Goal: Information Seeking & Learning: Find specific page/section

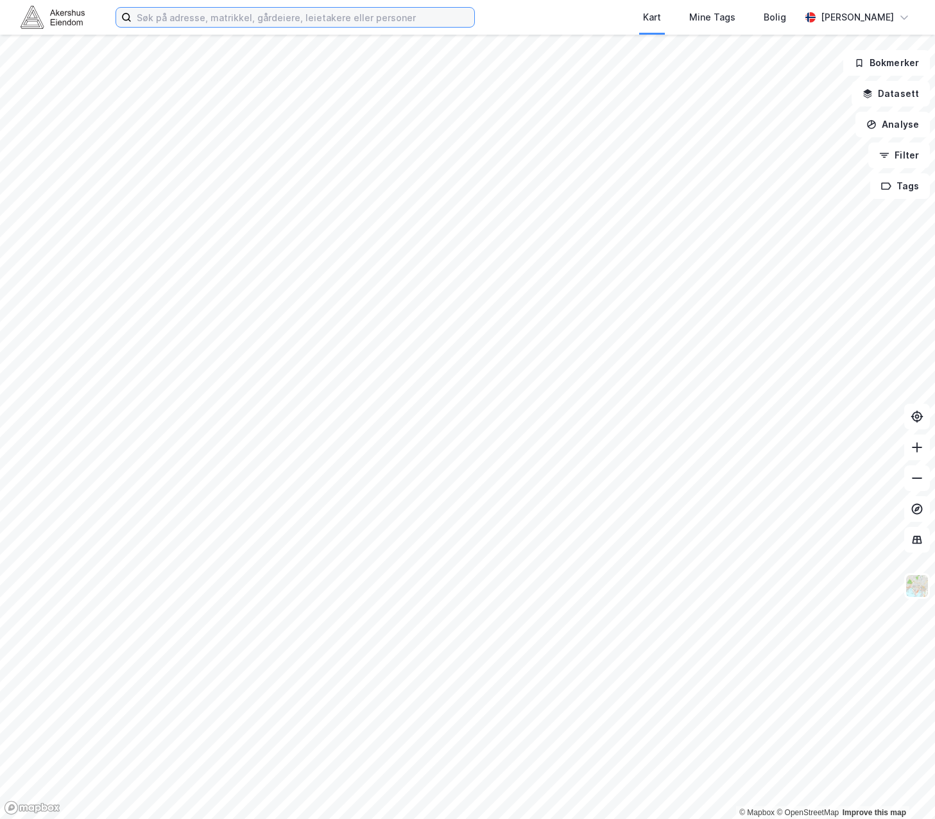
click at [180, 17] on input at bounding box center [303, 17] width 343 height 19
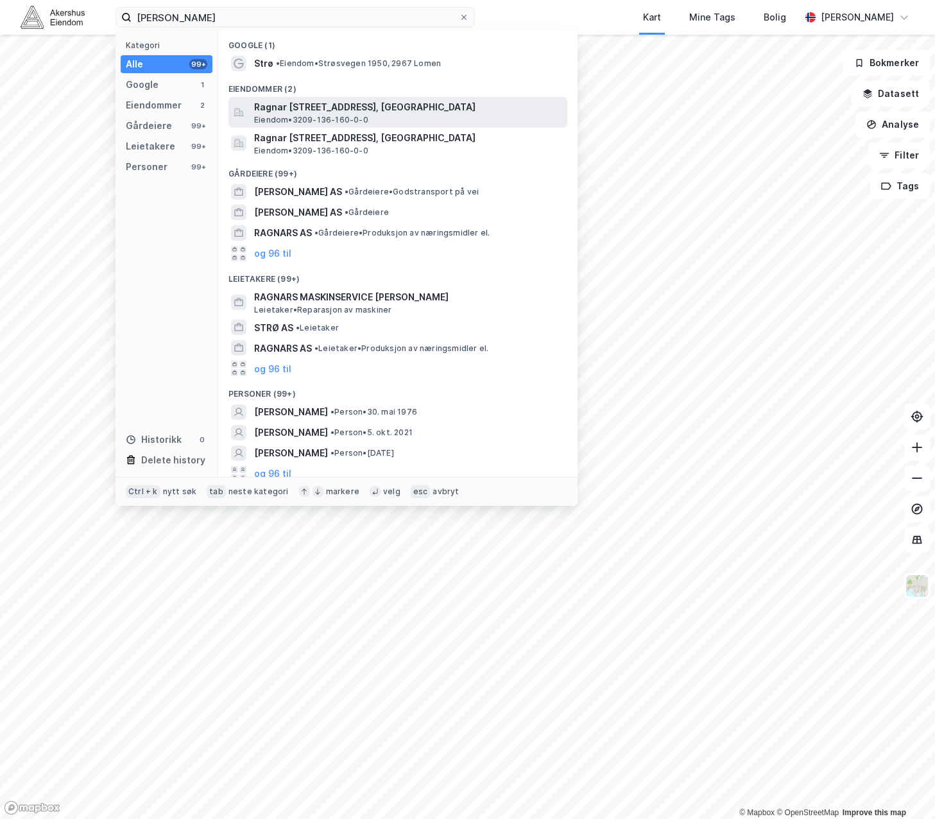
click at [280, 107] on span "Ragnar [STREET_ADDRESS], [GEOGRAPHIC_DATA]" at bounding box center [408, 107] width 308 height 15
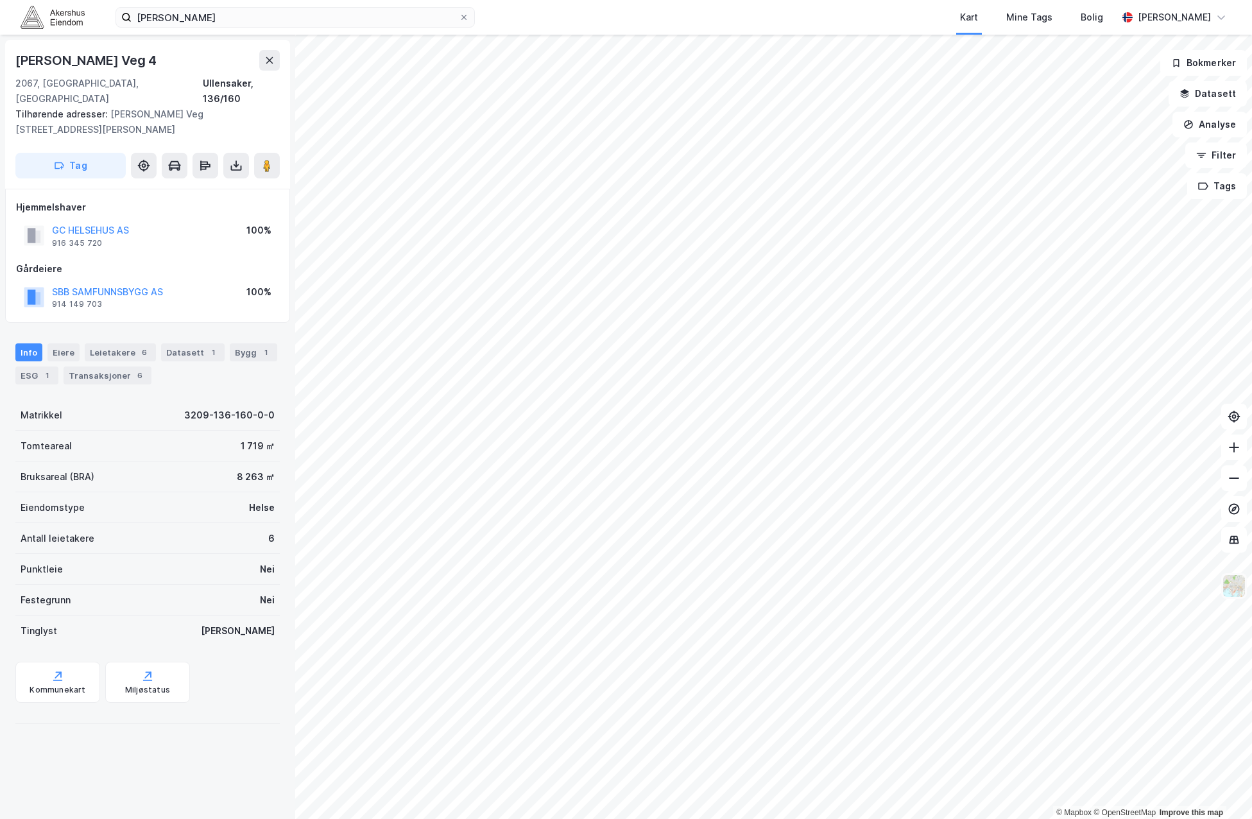
click at [935, 584] on img at bounding box center [1234, 586] width 24 height 24
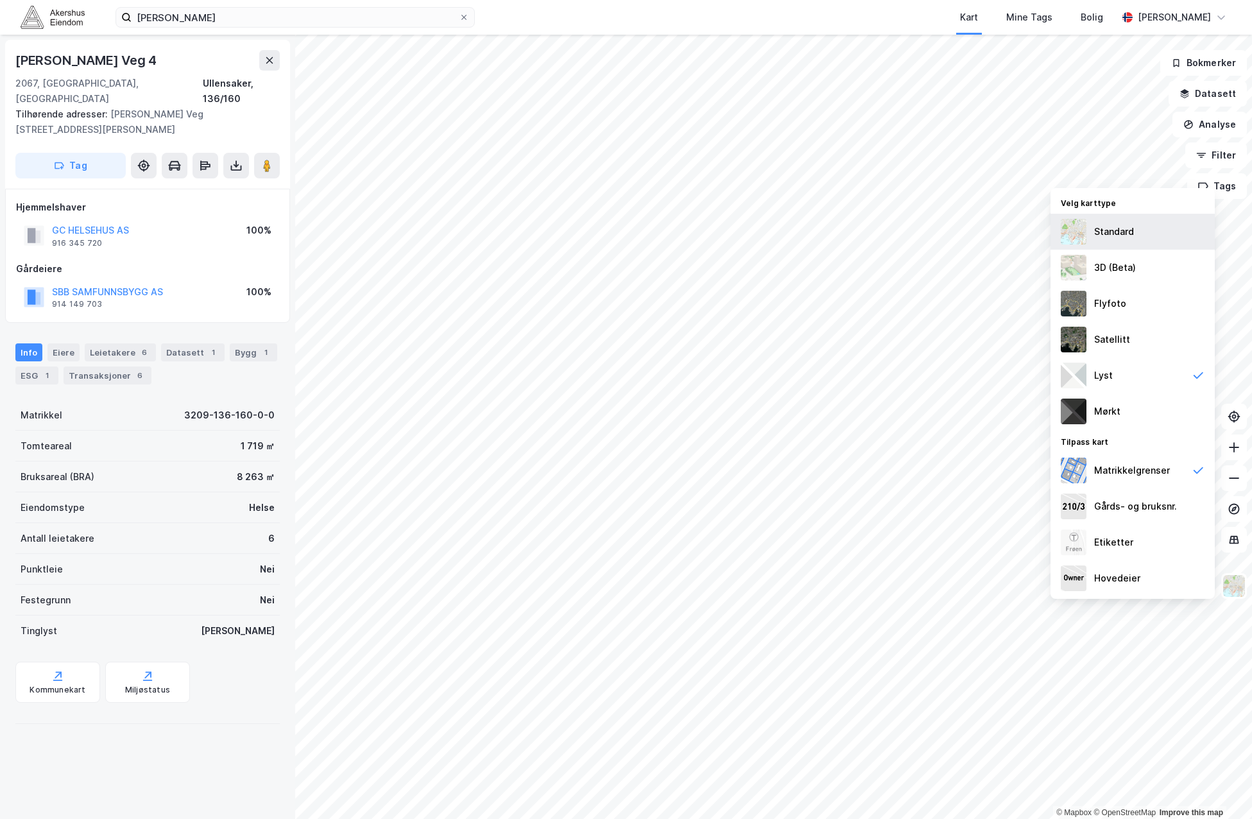
click at [935, 232] on div "Standard" at bounding box center [1133, 232] width 164 height 36
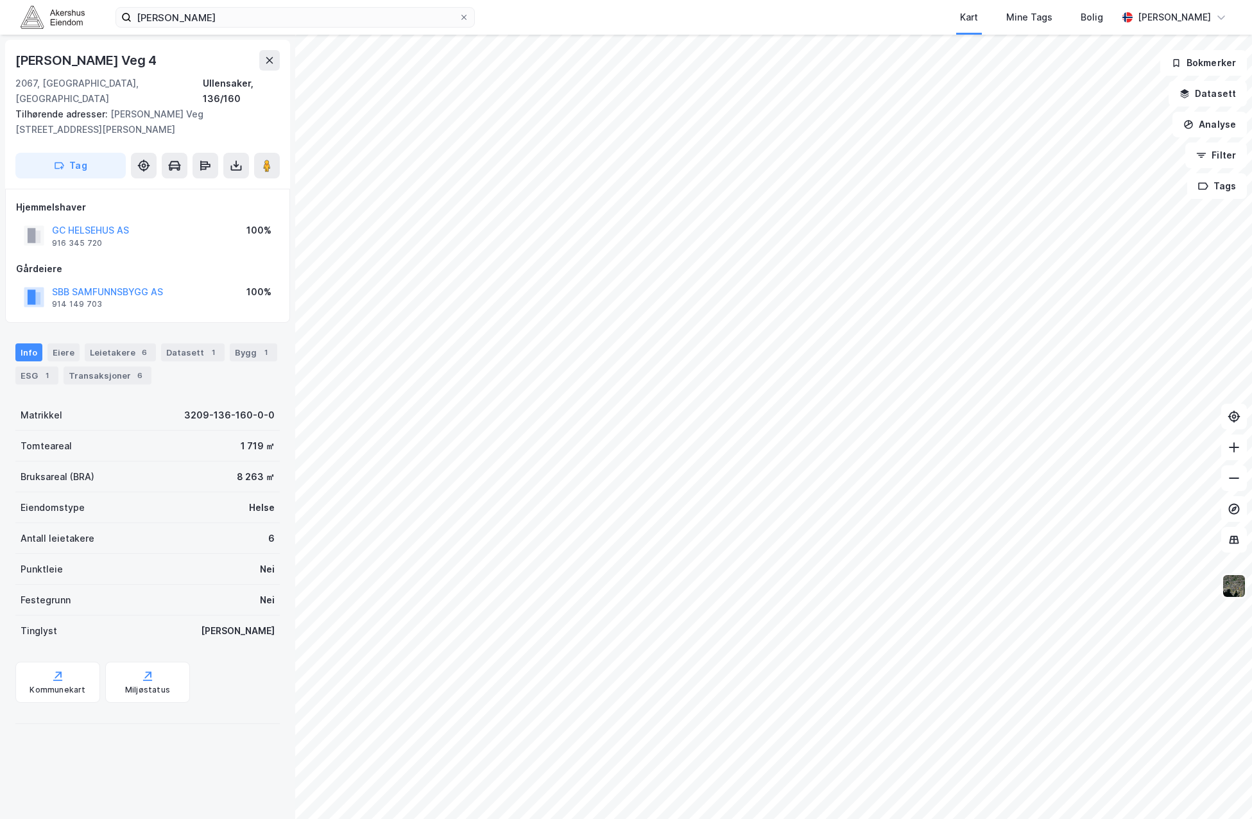
click at [935, 596] on img at bounding box center [1234, 586] width 24 height 24
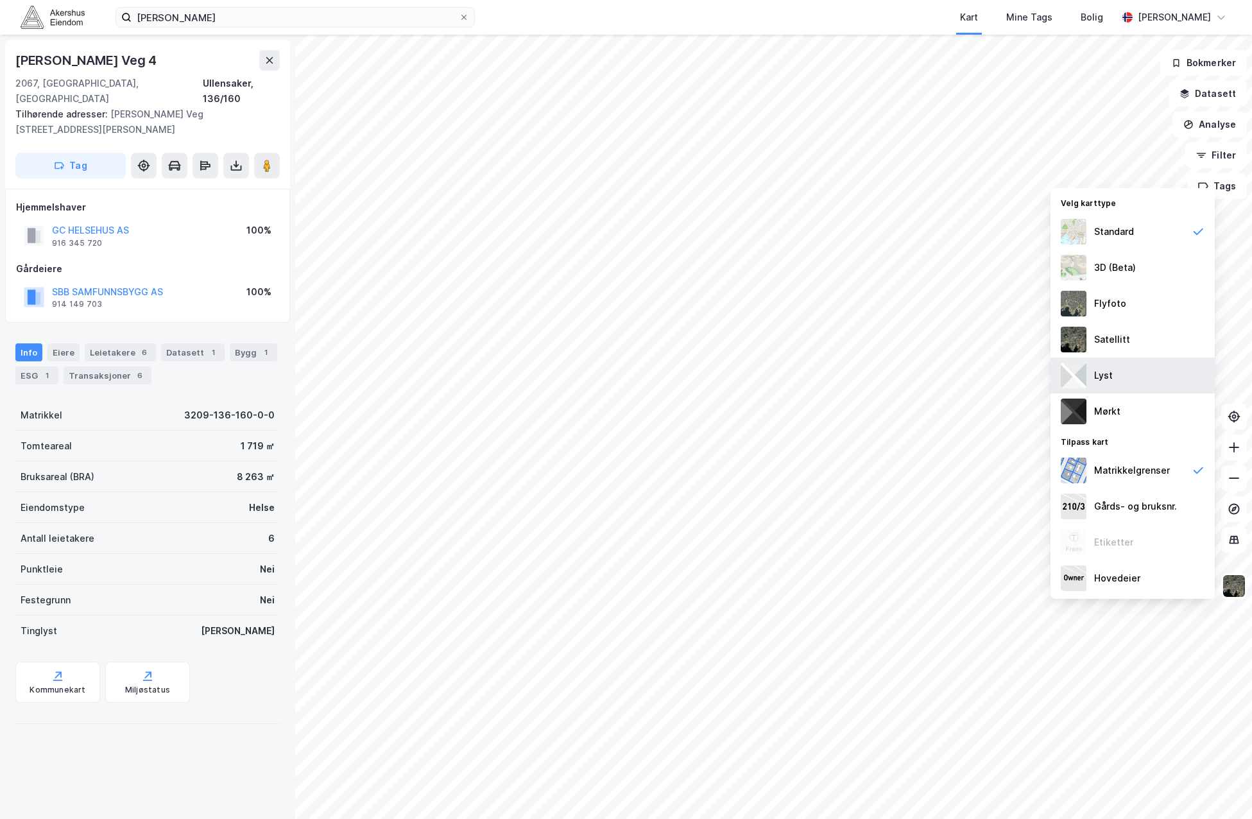
click at [935, 379] on div "Lyst" at bounding box center [1133, 376] width 164 height 36
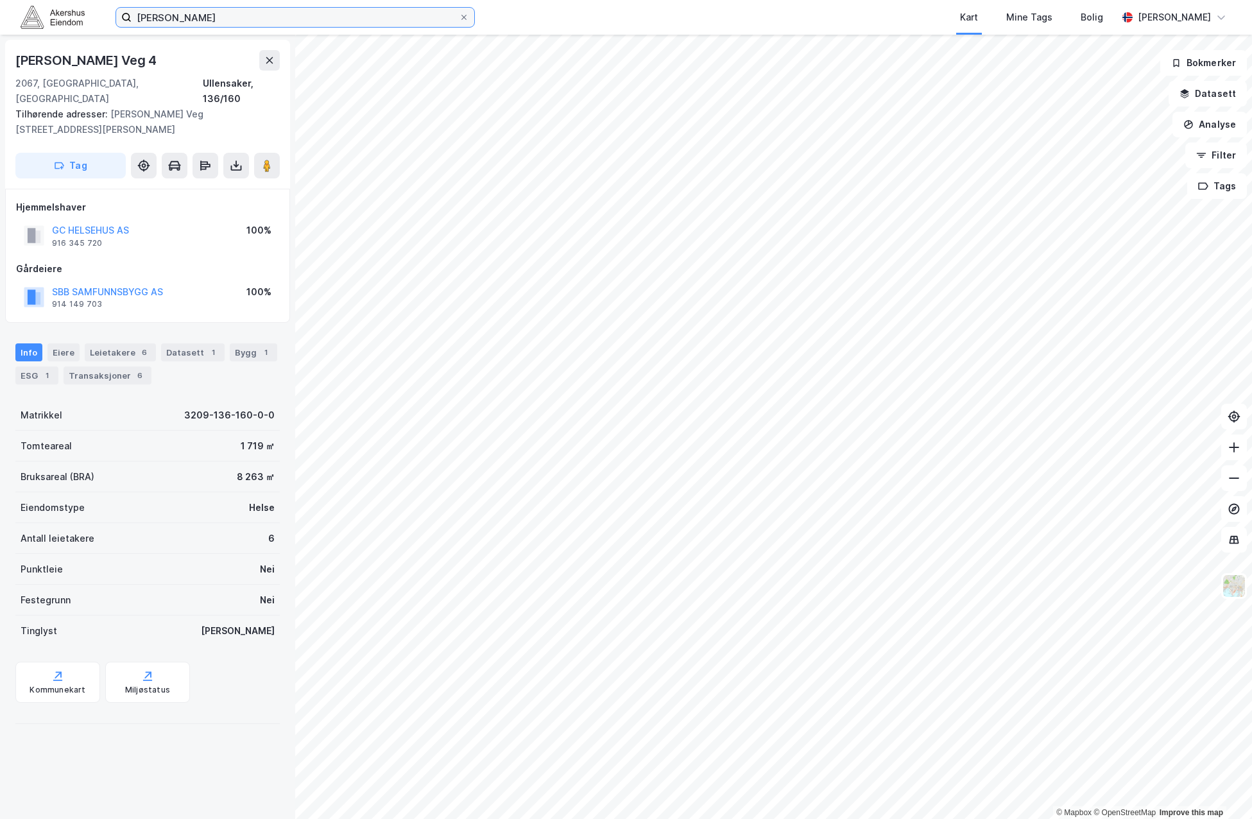
click at [261, 18] on input "[PERSON_NAME]" at bounding box center [295, 17] width 327 height 19
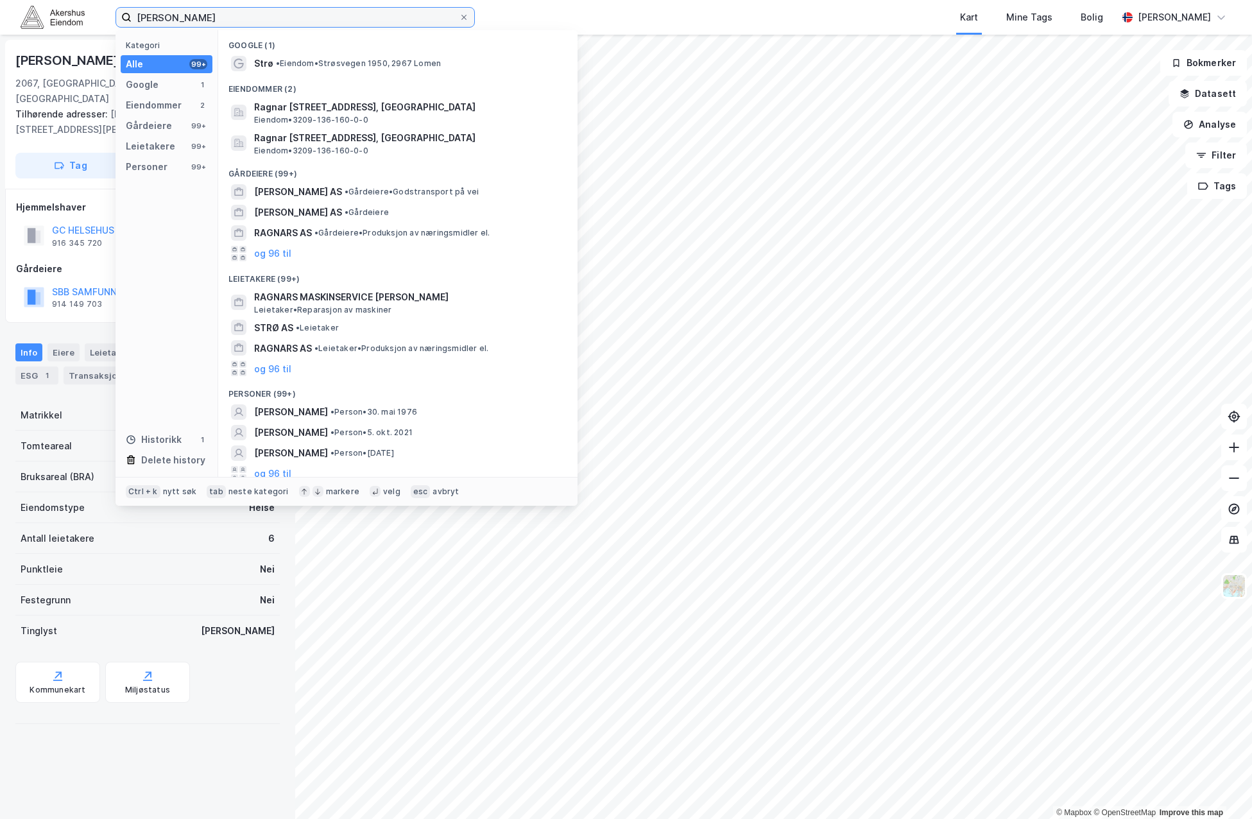
click at [261, 17] on input "[PERSON_NAME]" at bounding box center [295, 17] width 327 height 19
click at [262, 18] on input "[PERSON_NAME]" at bounding box center [295, 17] width 327 height 19
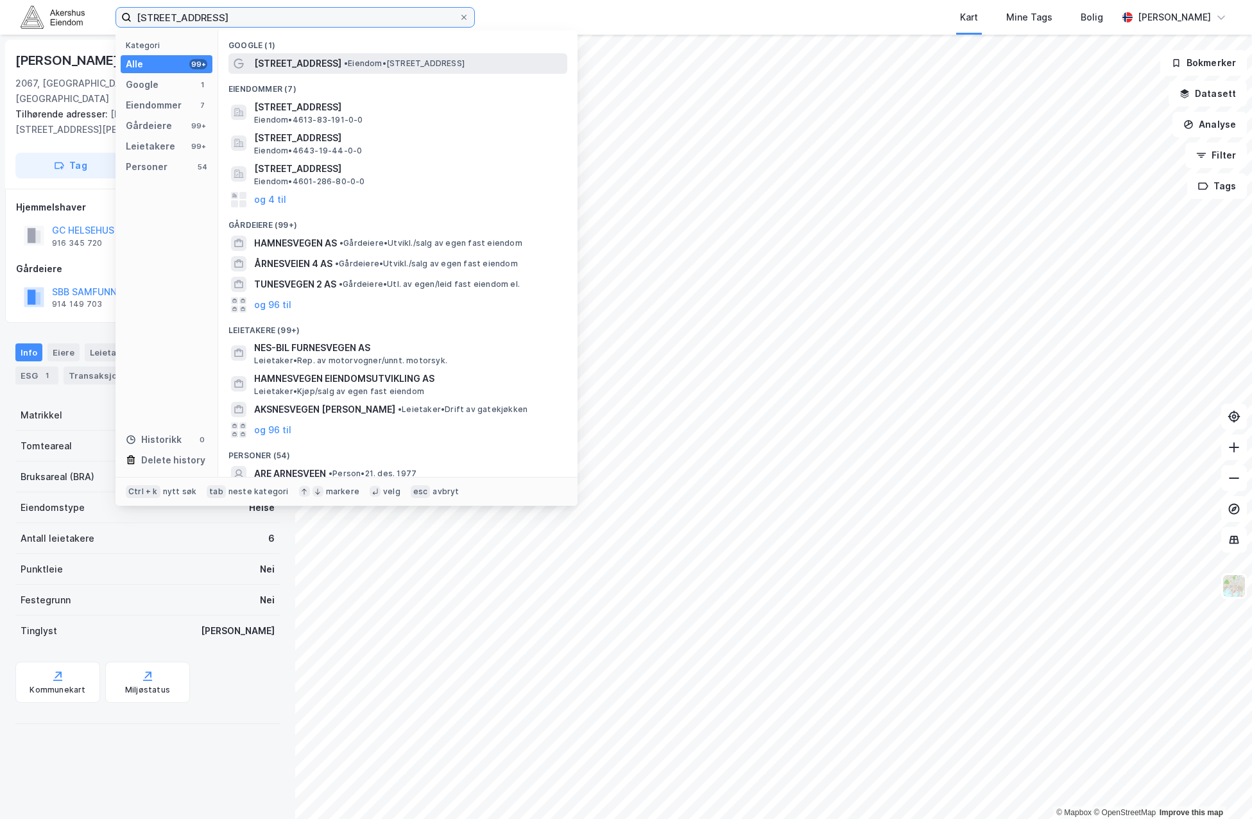
type input "[STREET_ADDRESS]"
click at [296, 69] on span "[STREET_ADDRESS]" at bounding box center [297, 63] width 87 height 15
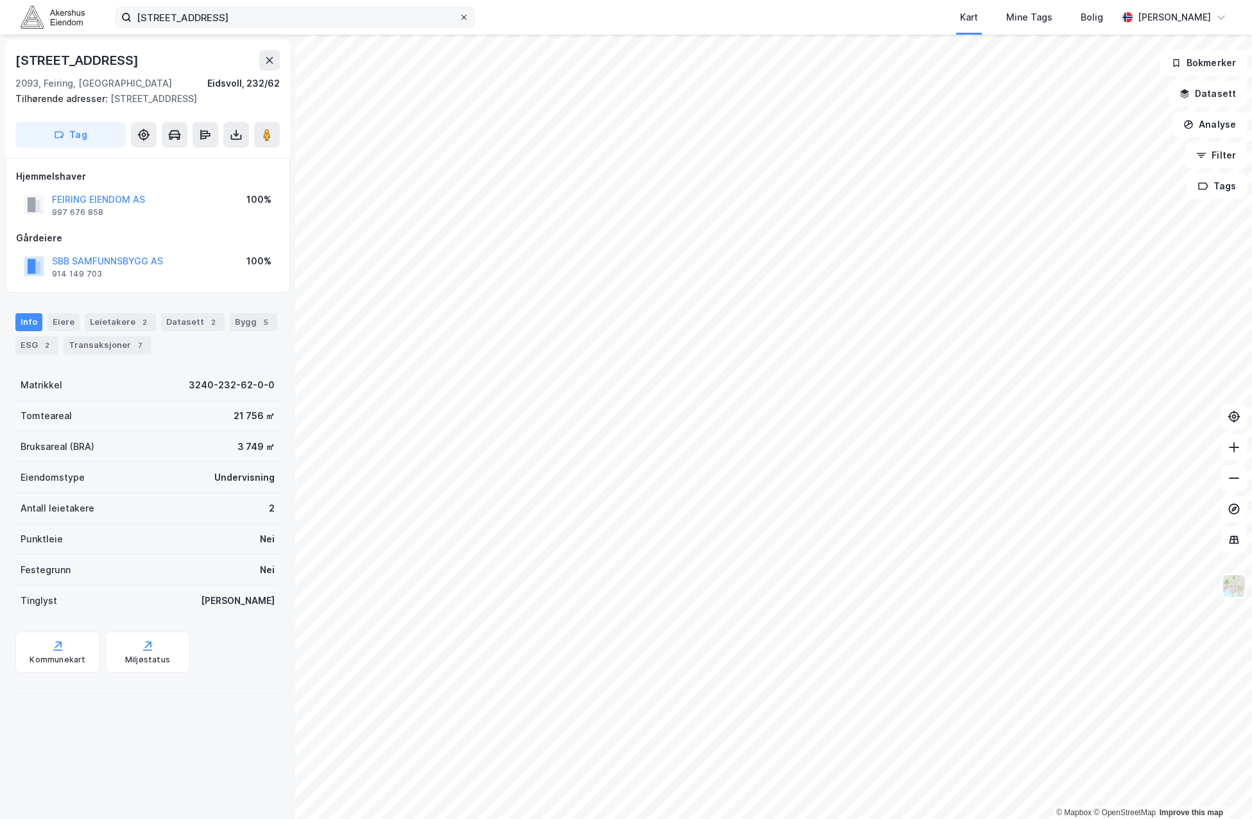
click at [467, 19] on icon at bounding box center [464, 17] width 8 height 8
click at [459, 19] on input "[STREET_ADDRESS]" at bounding box center [295, 17] width 327 height 19
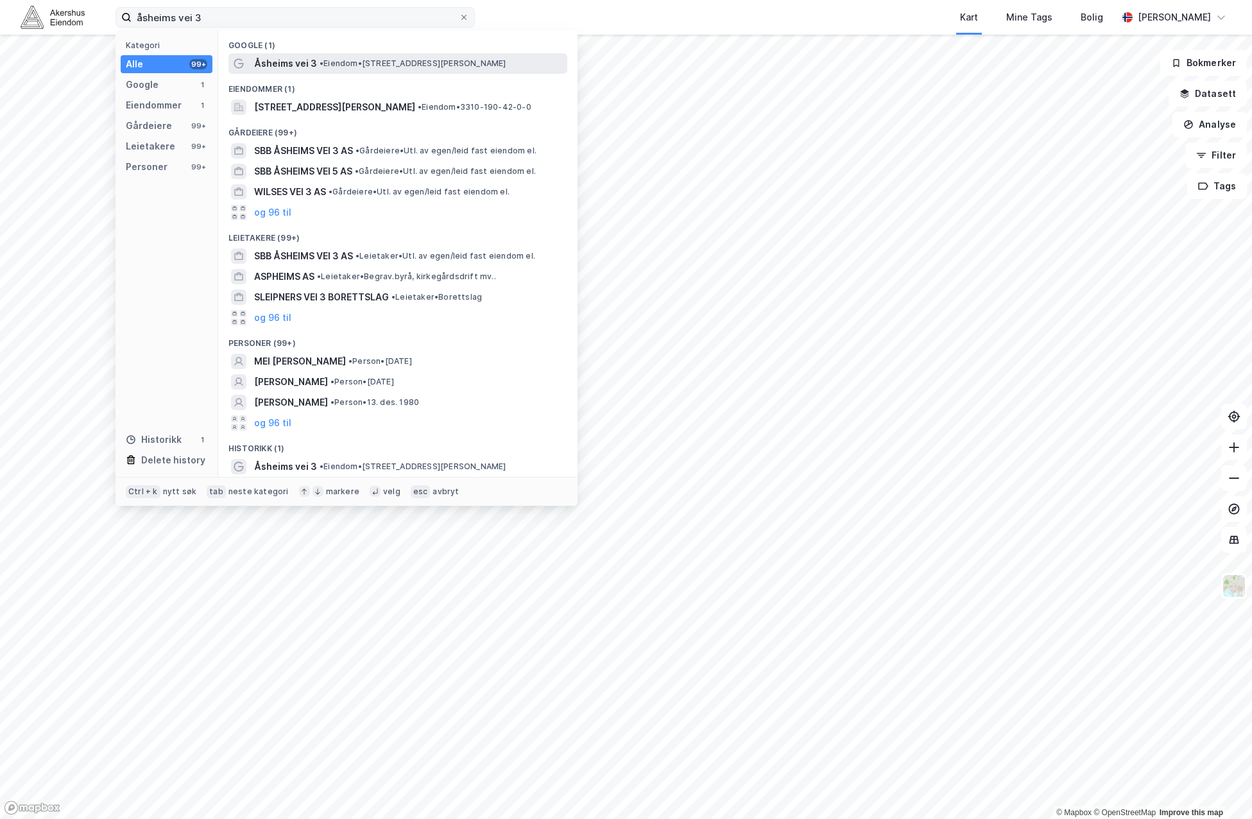
click at [412, 65] on span "• Eiendom • [STREET_ADDRESS][PERSON_NAME]" at bounding box center [413, 63] width 187 height 10
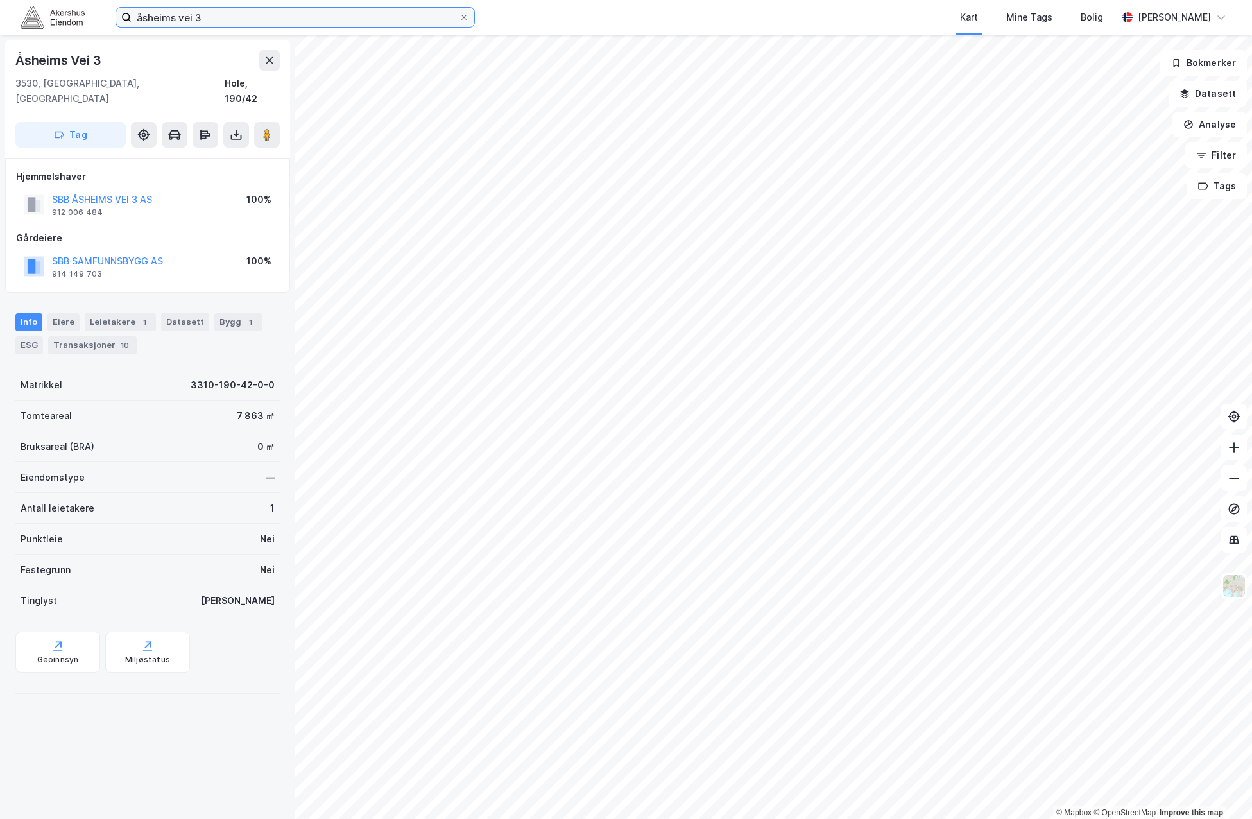
drag, startPoint x: 263, startPoint y: 21, endPoint x: 69, endPoint y: 13, distance: 194.0
click at [69, 13] on div "åsheims vei 3 Kart Mine Tags [PERSON_NAME] [PERSON_NAME]" at bounding box center [626, 17] width 1252 height 35
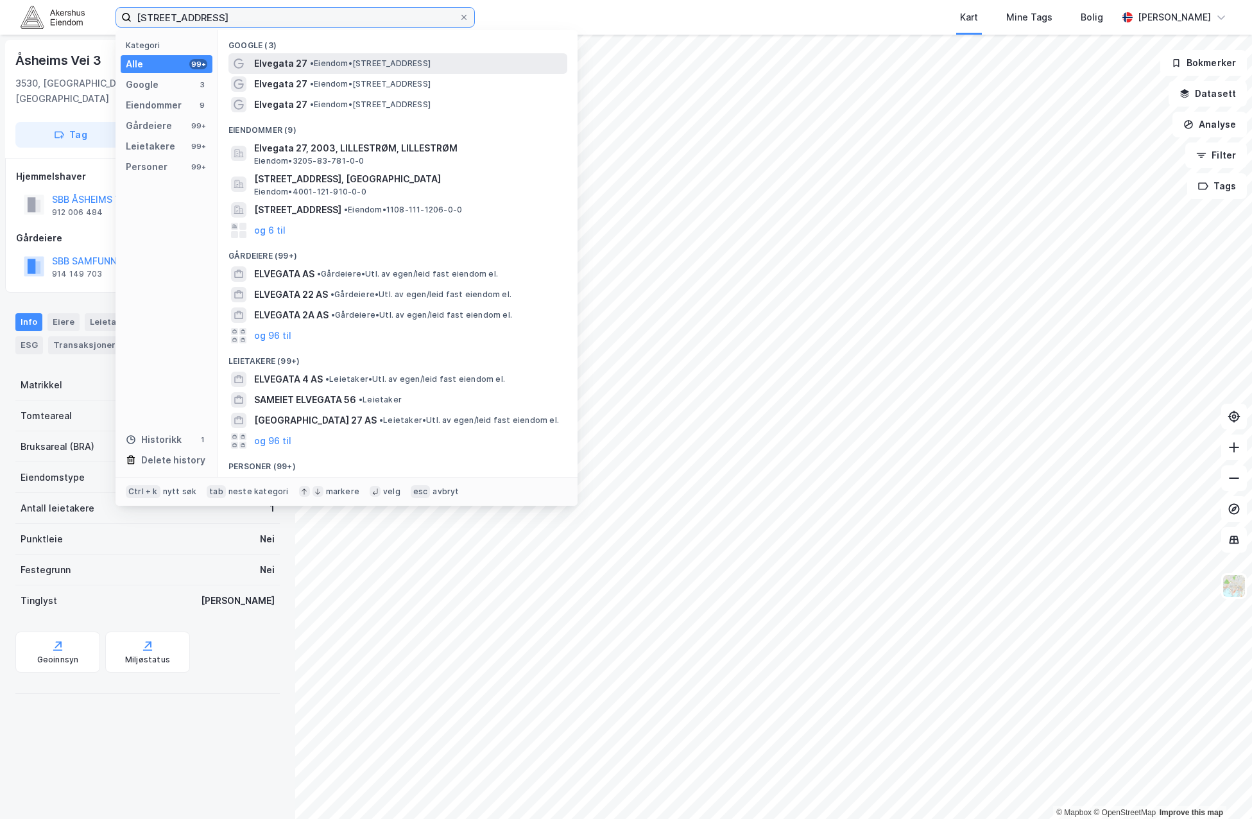
type input "[STREET_ADDRESS]"
click at [297, 64] on span "Elvegata 27" at bounding box center [280, 63] width 53 height 15
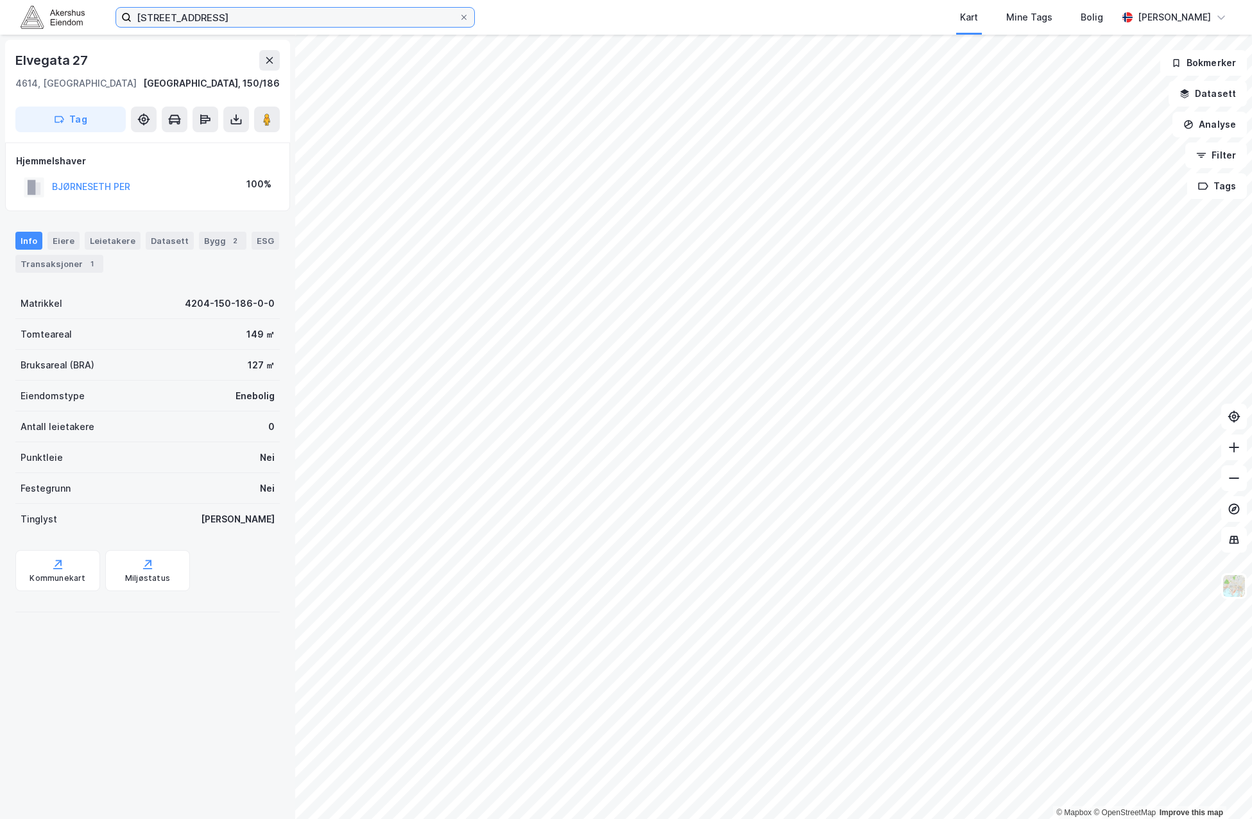
click at [199, 9] on input "[STREET_ADDRESS]" at bounding box center [295, 17] width 327 height 19
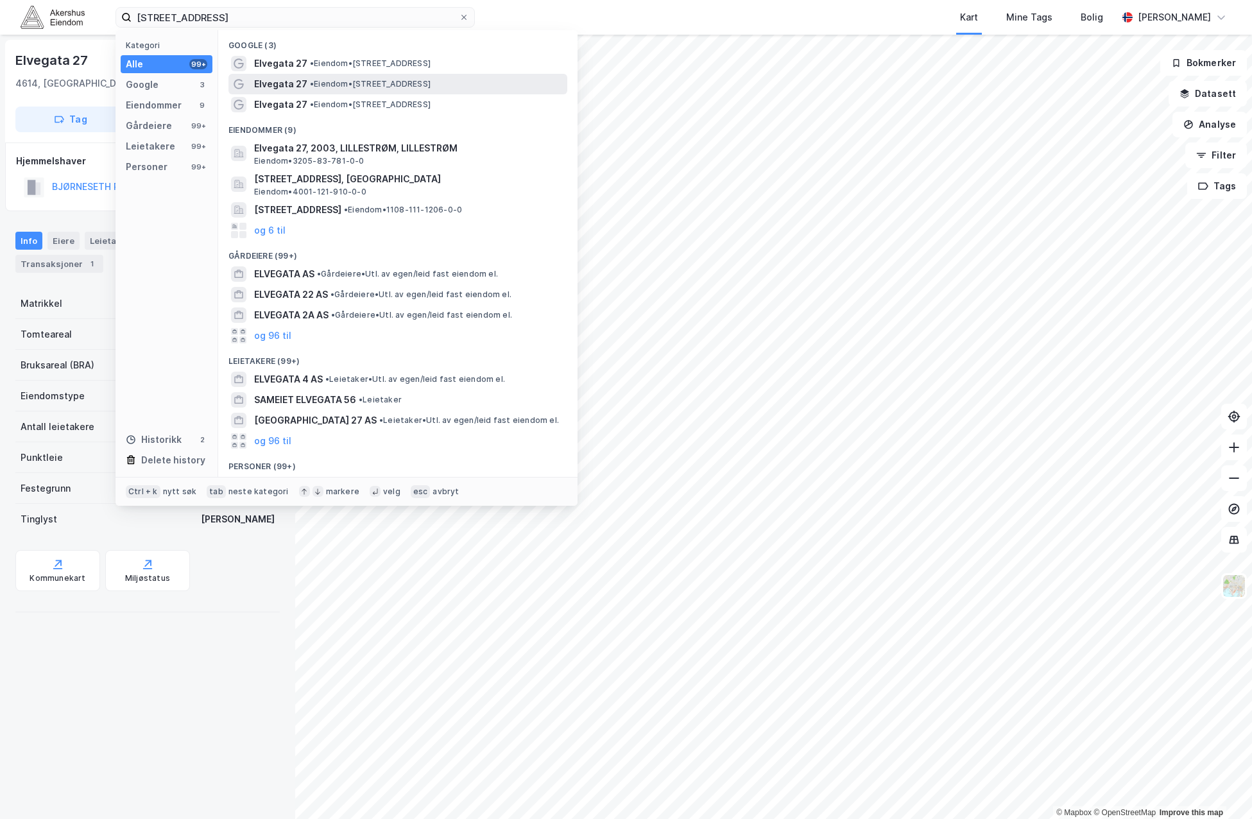
click at [397, 87] on span "• Eiendom • [STREET_ADDRESS]" at bounding box center [370, 84] width 121 height 10
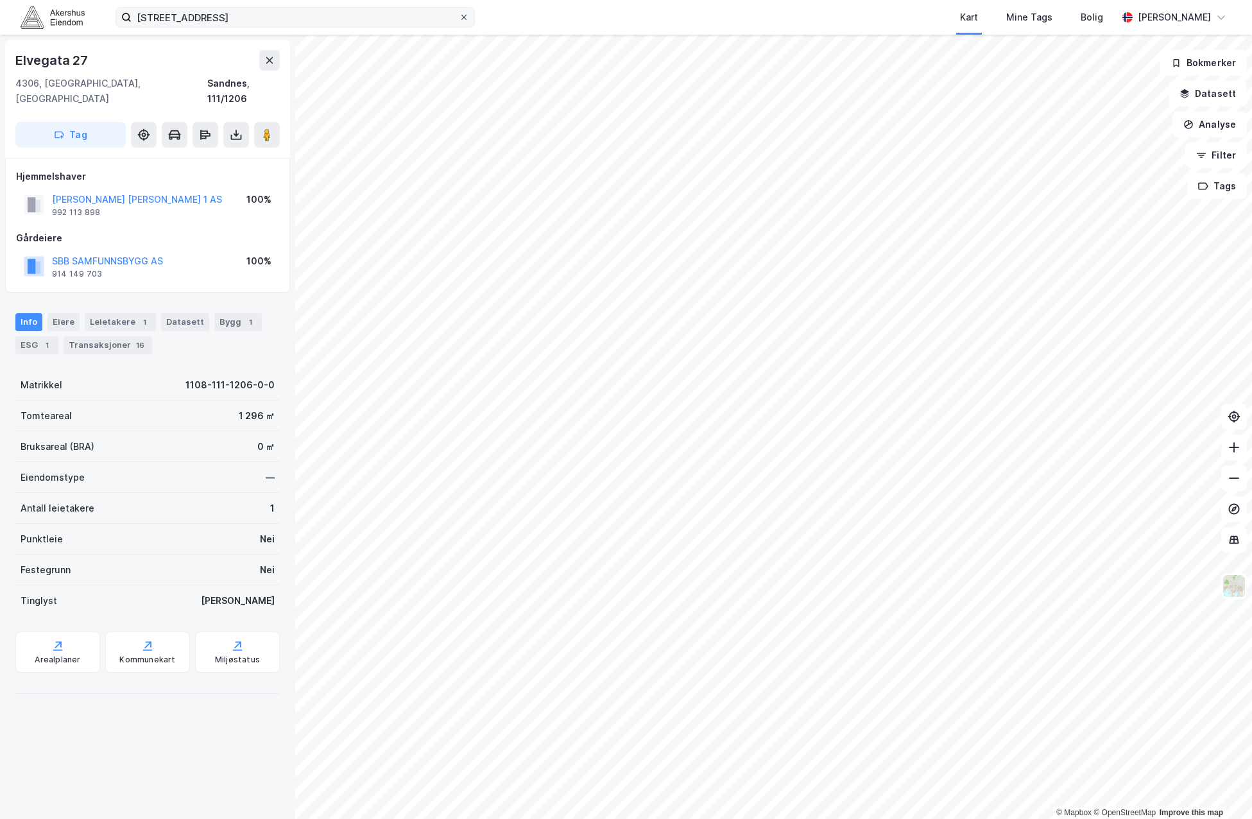
click at [462, 15] on icon at bounding box center [464, 17] width 8 height 8
click at [459, 15] on input "[STREET_ADDRESS]" at bounding box center [295, 17] width 327 height 19
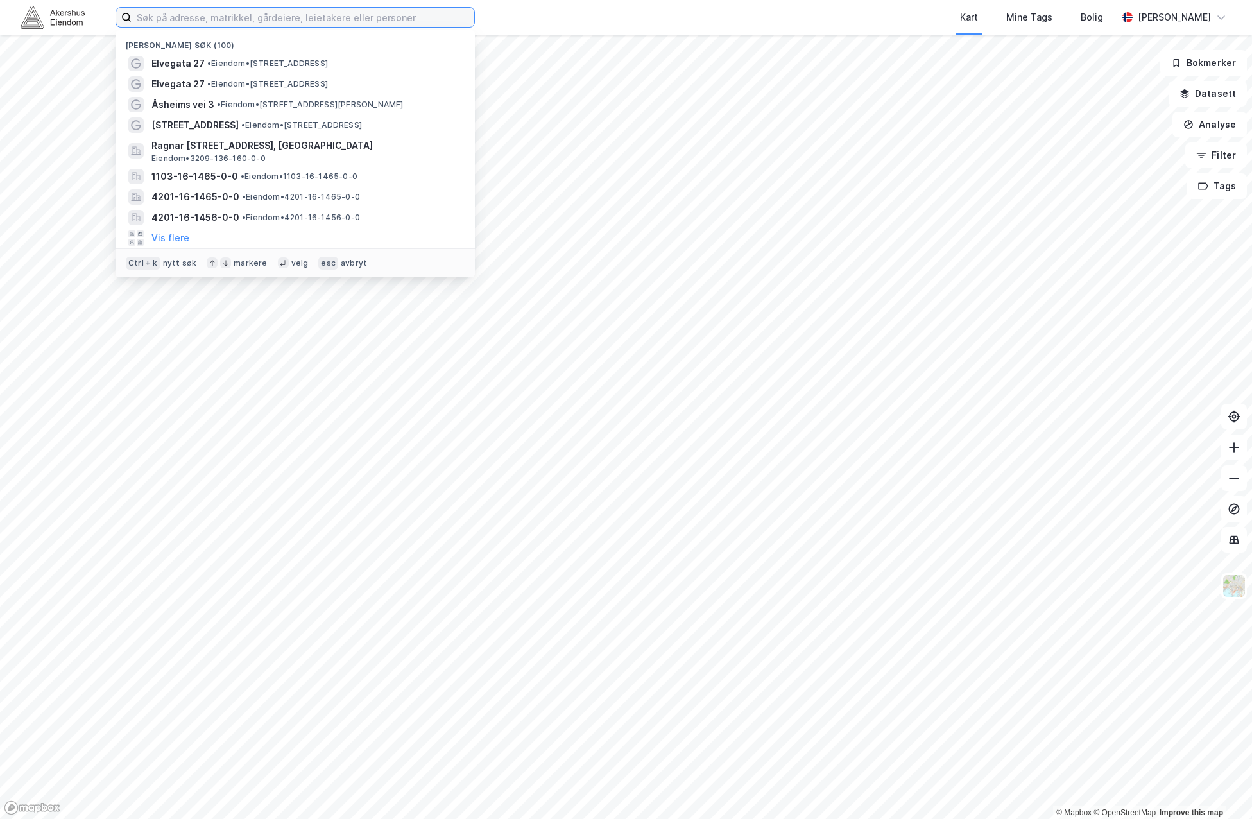
click at [392, 22] on input at bounding box center [303, 17] width 343 height 19
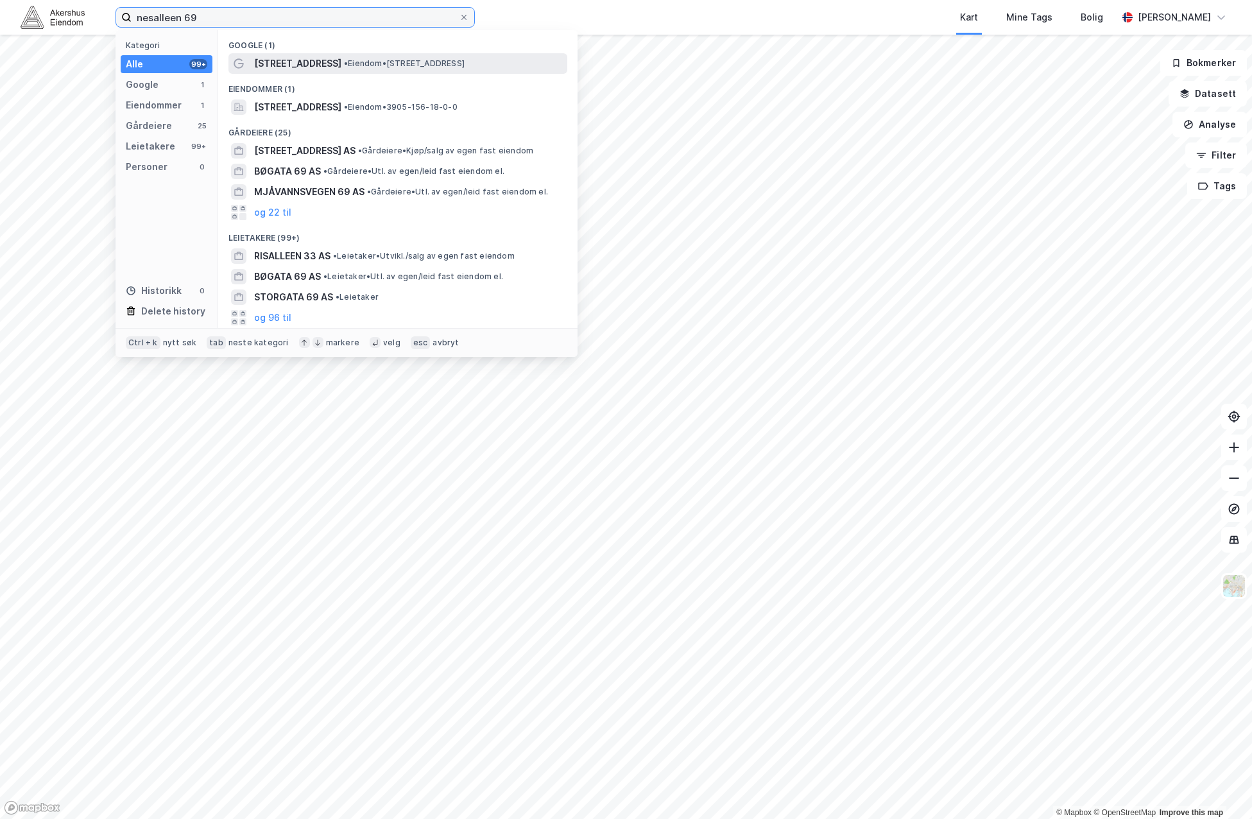
type input "nesalleen 69"
click at [379, 67] on span "• Eiendom • [STREET_ADDRESS]" at bounding box center [404, 63] width 121 height 10
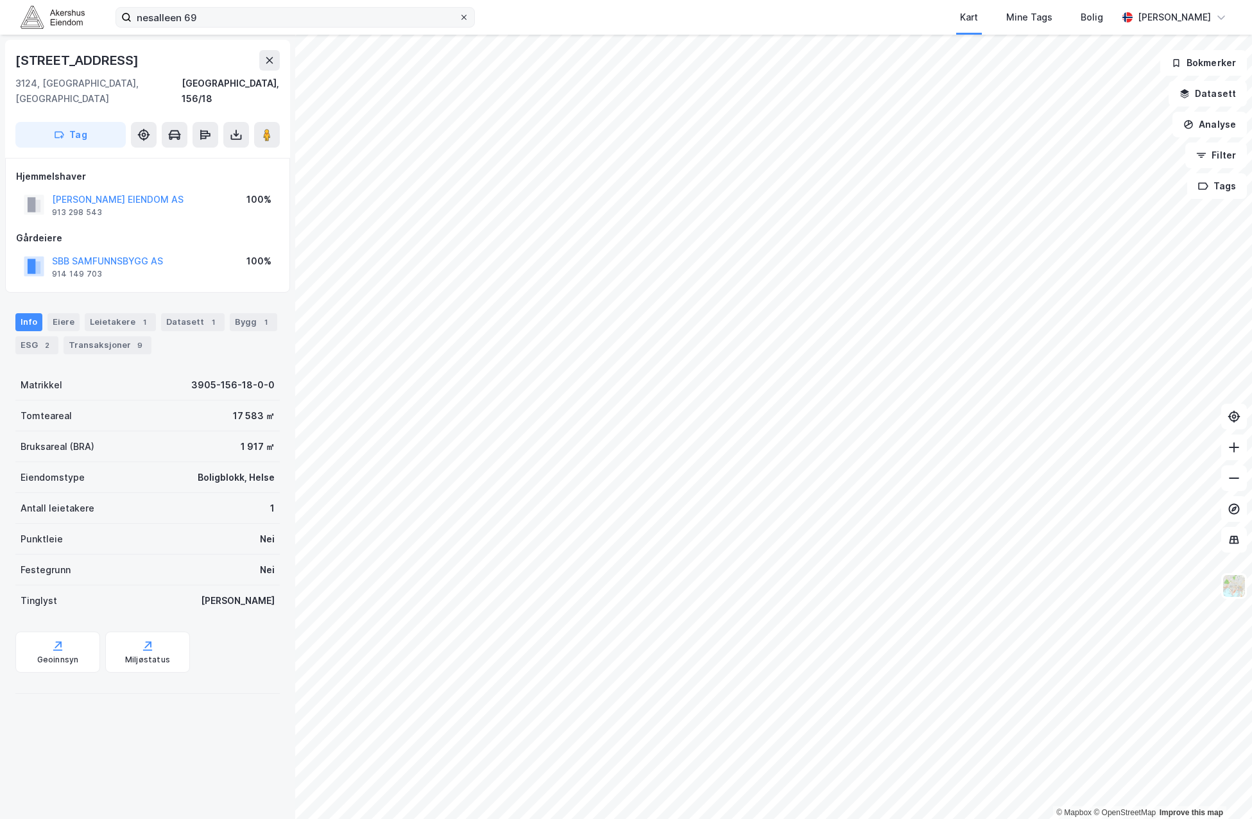
click at [463, 19] on icon at bounding box center [464, 17] width 5 height 5
click at [459, 19] on input "nesalleen 69" at bounding box center [295, 17] width 327 height 19
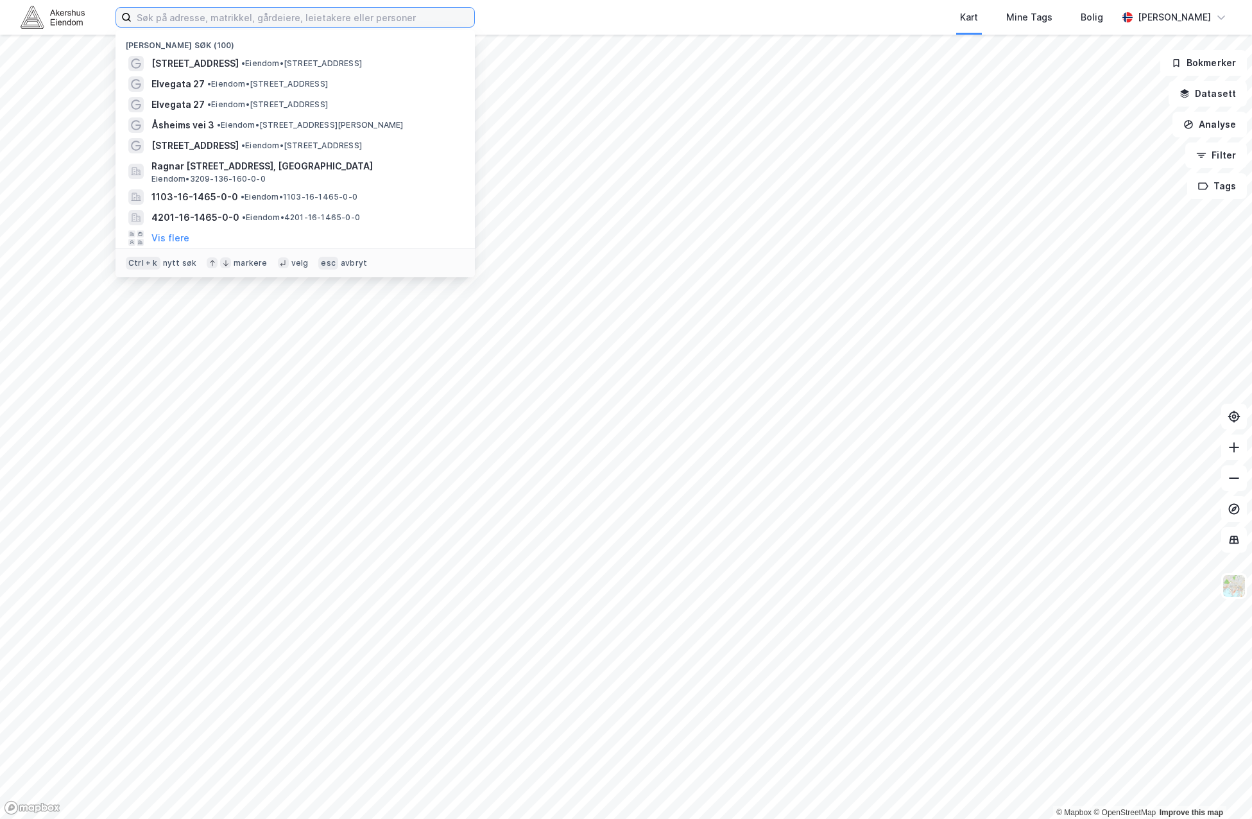
click at [372, 16] on input at bounding box center [303, 17] width 343 height 19
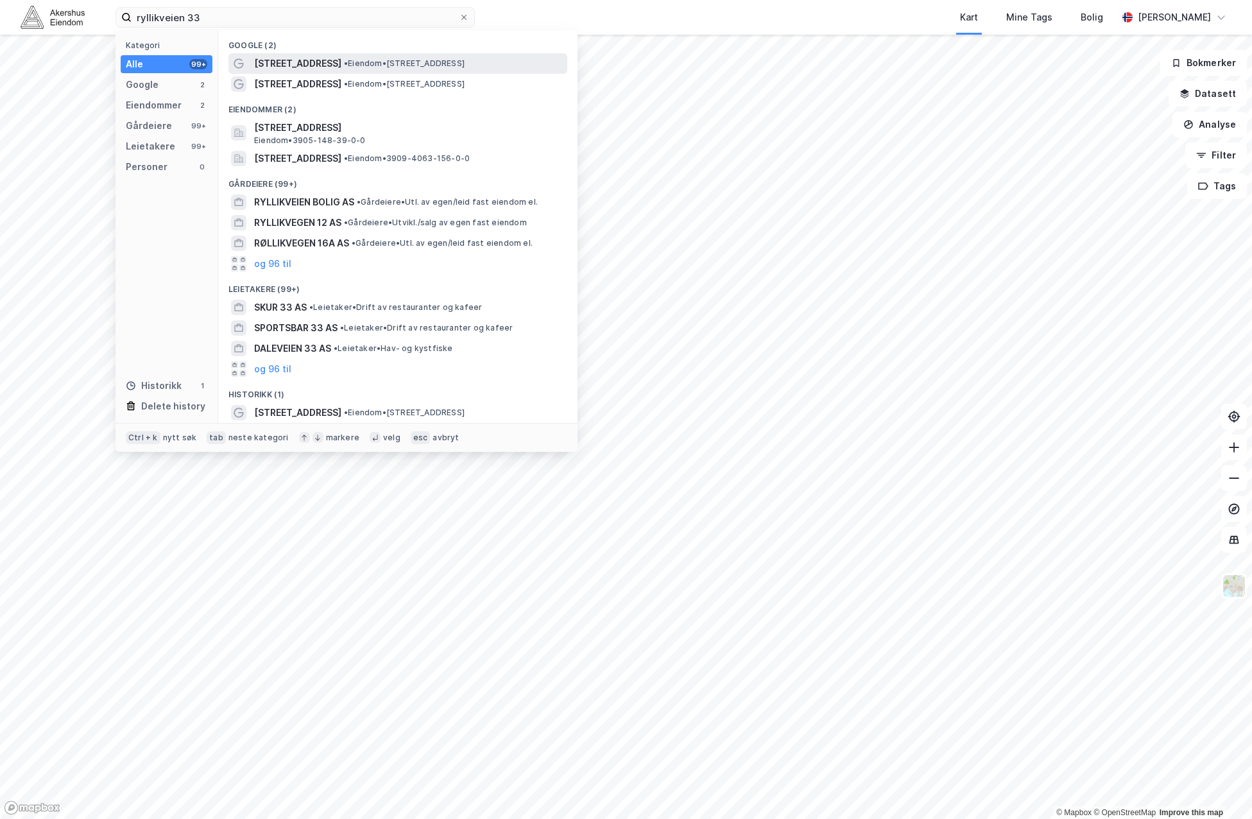
click at [356, 69] on div "[STREET_ADDRESS] • Eiendom • [STREET_ADDRESS]" at bounding box center [409, 63] width 311 height 15
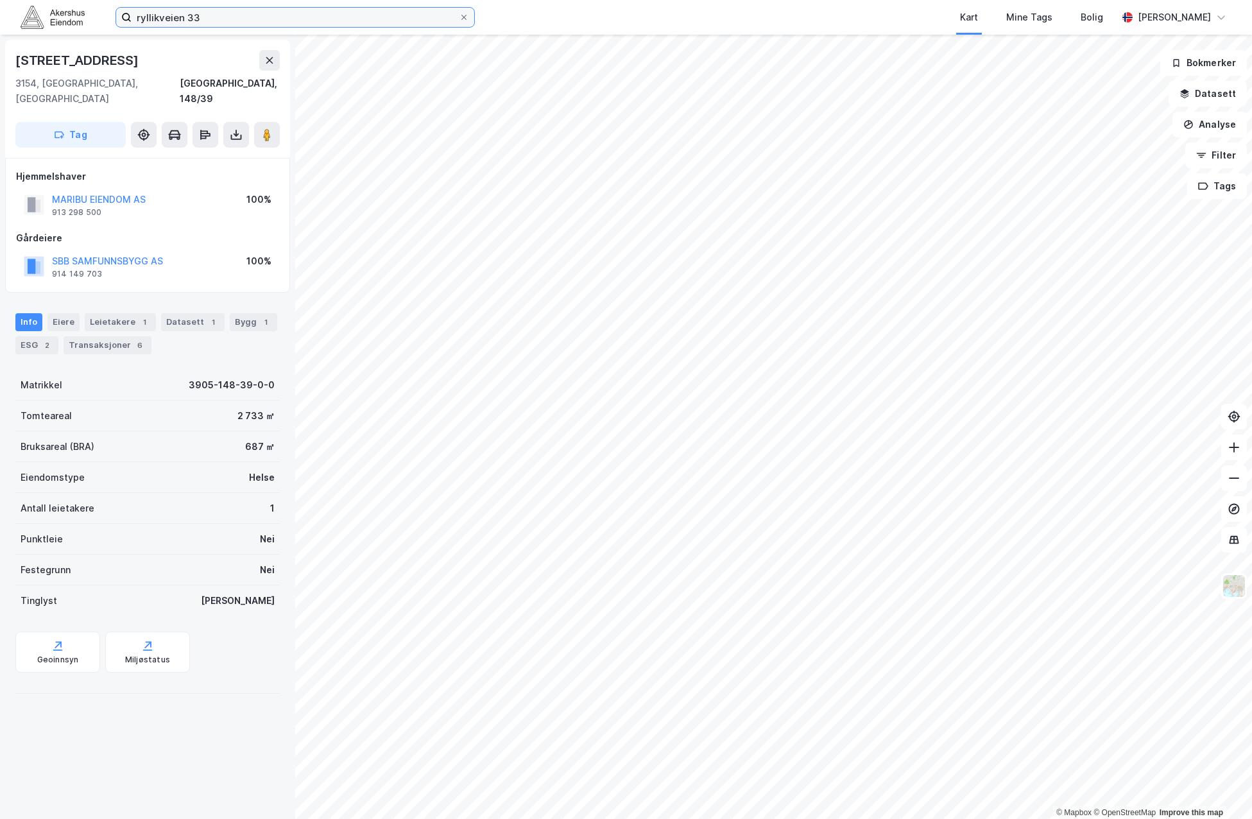
drag, startPoint x: 241, startPoint y: 19, endPoint x: 51, endPoint y: 19, distance: 190.0
click at [55, 19] on div "ryllikveien 33 Kart Mine Tags [PERSON_NAME] [PERSON_NAME]" at bounding box center [626, 17] width 1252 height 35
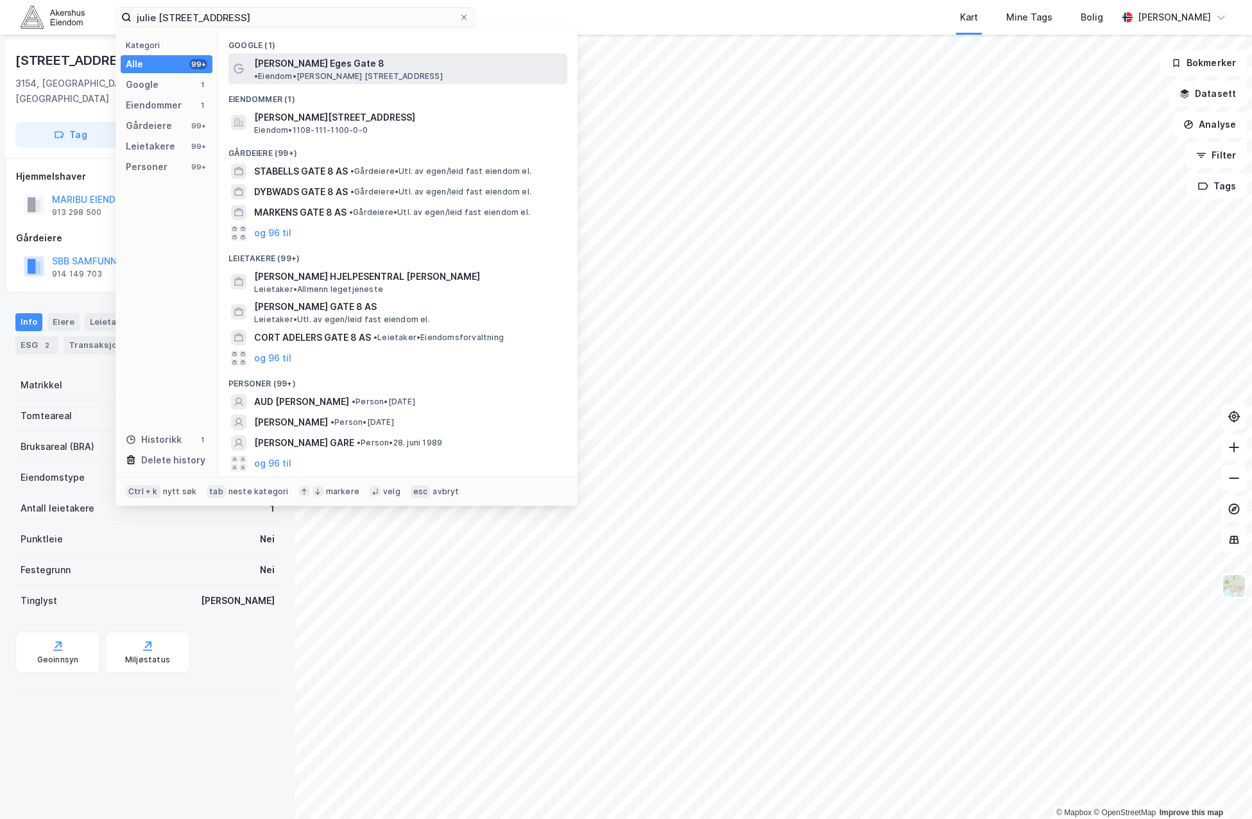
click at [308, 60] on span "[PERSON_NAME] Eges Gate 8" at bounding box center [319, 63] width 130 height 15
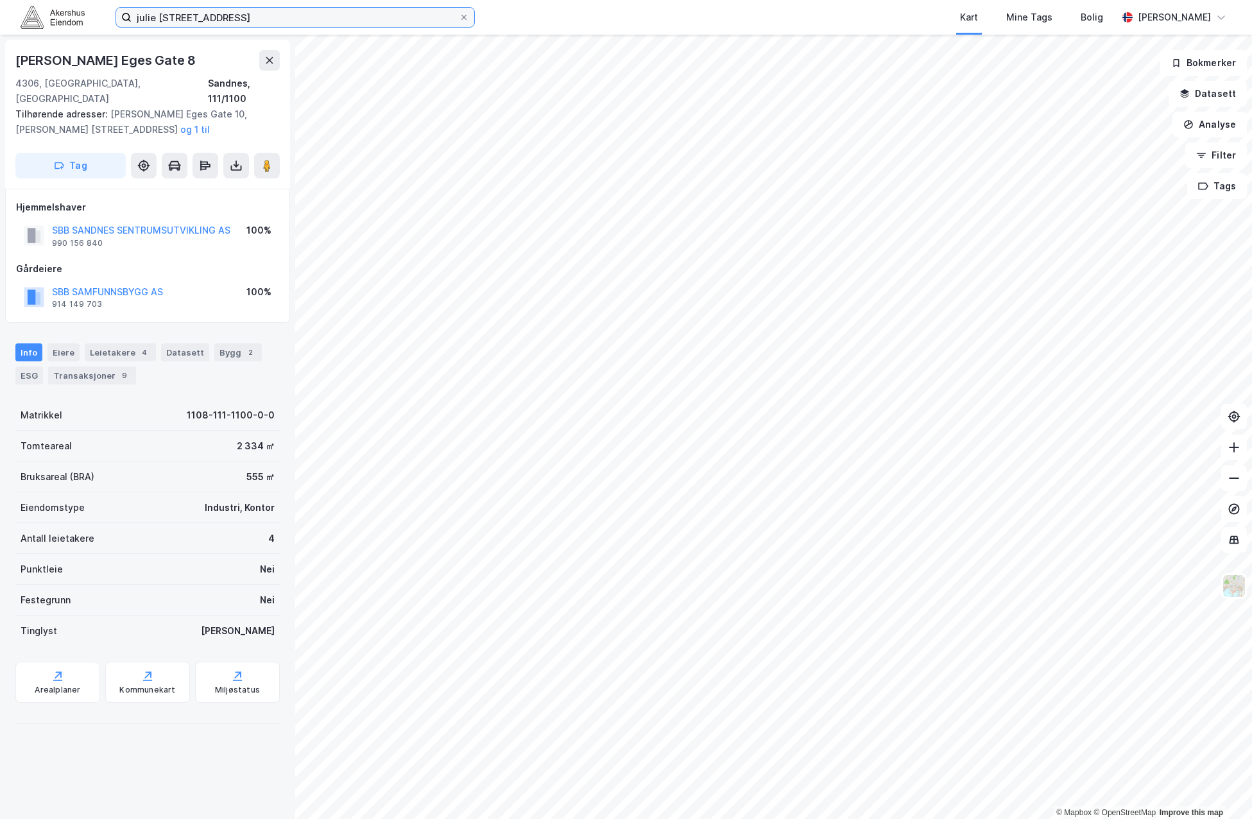
click at [254, 15] on input "julie [STREET_ADDRESS]" at bounding box center [295, 17] width 327 height 19
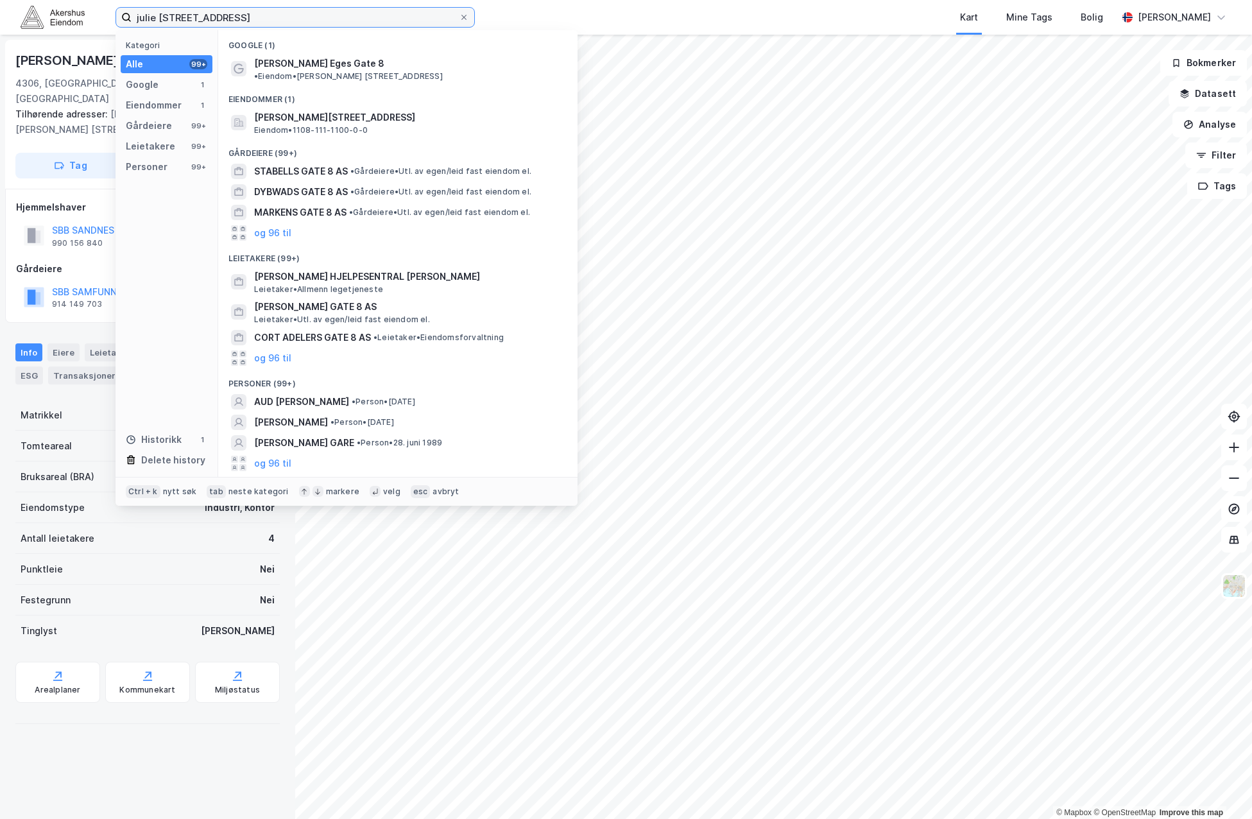
click at [254, 15] on input "julie [STREET_ADDRESS]" at bounding box center [295, 17] width 327 height 19
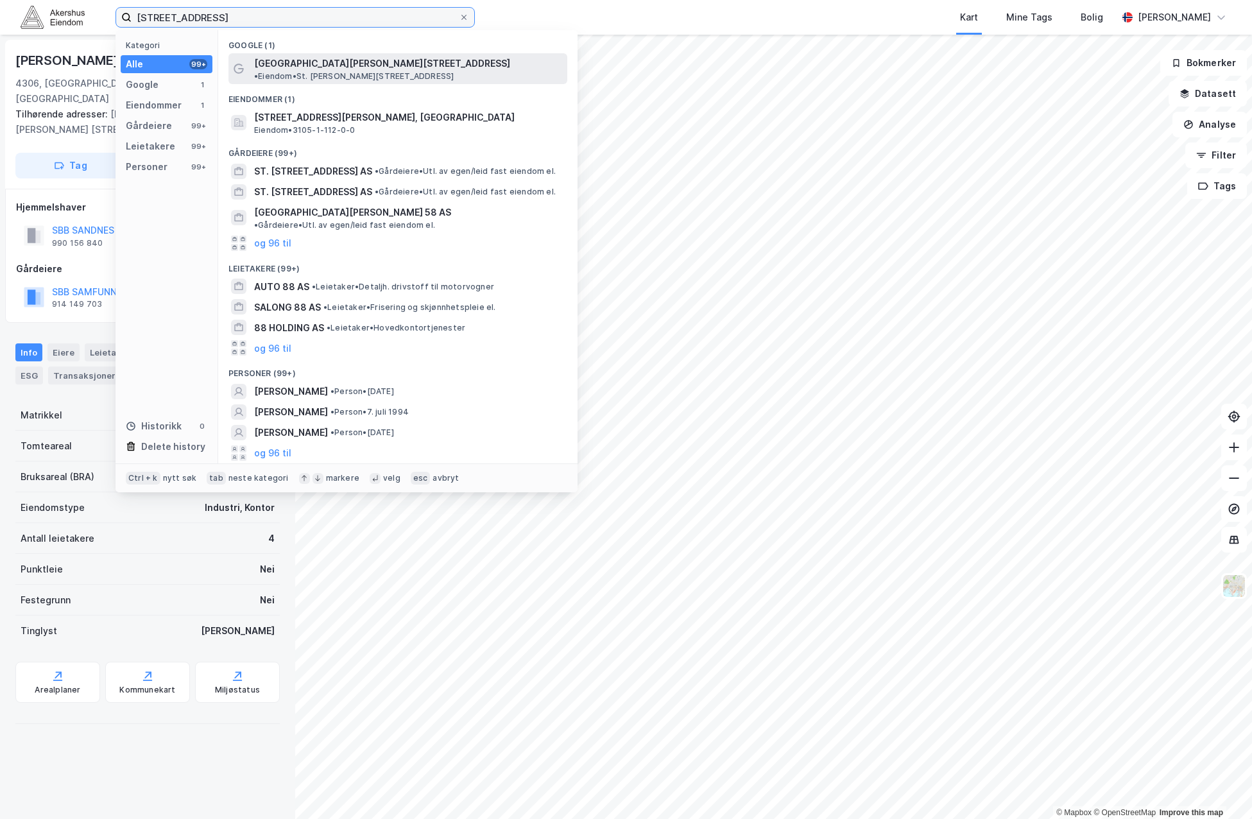
type input "[STREET_ADDRESS]"
click at [286, 64] on span "[GEOGRAPHIC_DATA][PERSON_NAME][STREET_ADDRESS]" at bounding box center [382, 63] width 256 height 15
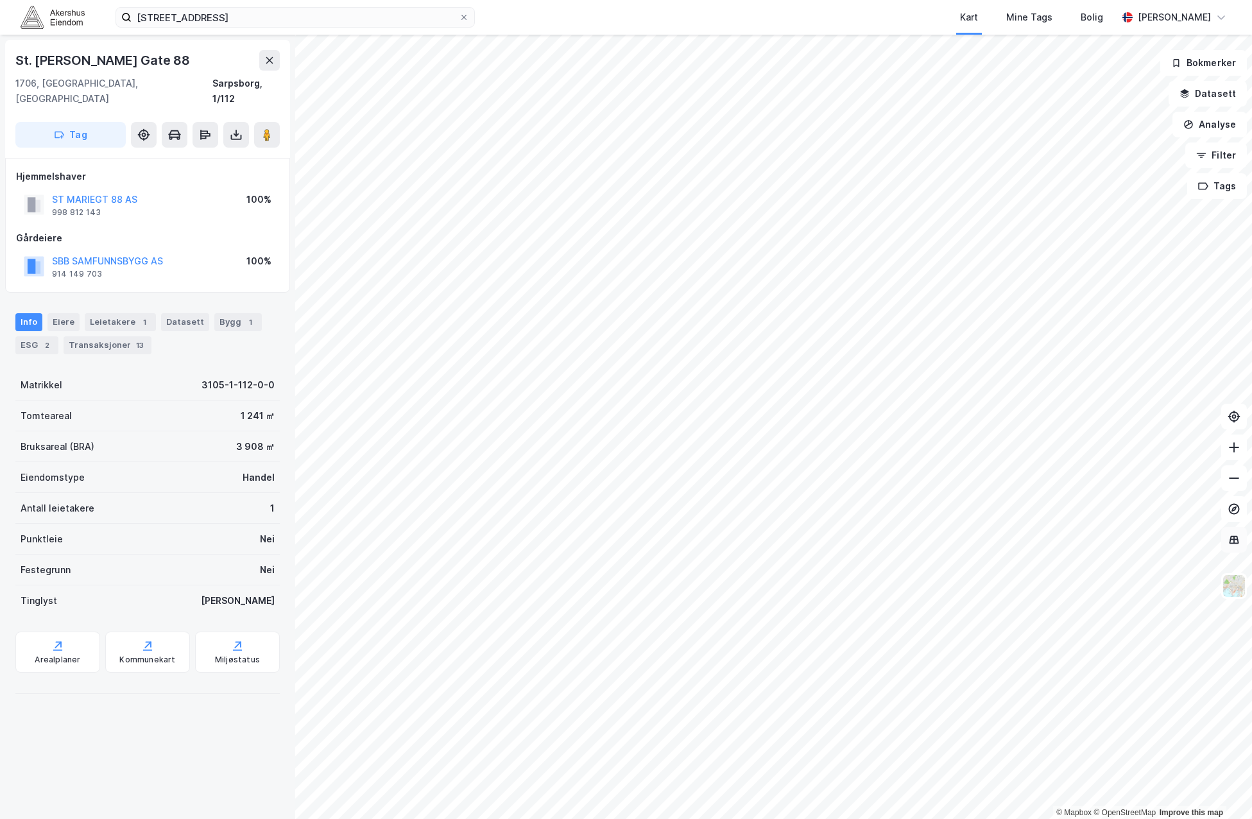
click at [935, 547] on button at bounding box center [1235, 540] width 26 height 26
click at [935, 542] on icon at bounding box center [1234, 539] width 13 height 13
click at [935, 589] on img at bounding box center [1234, 586] width 24 height 24
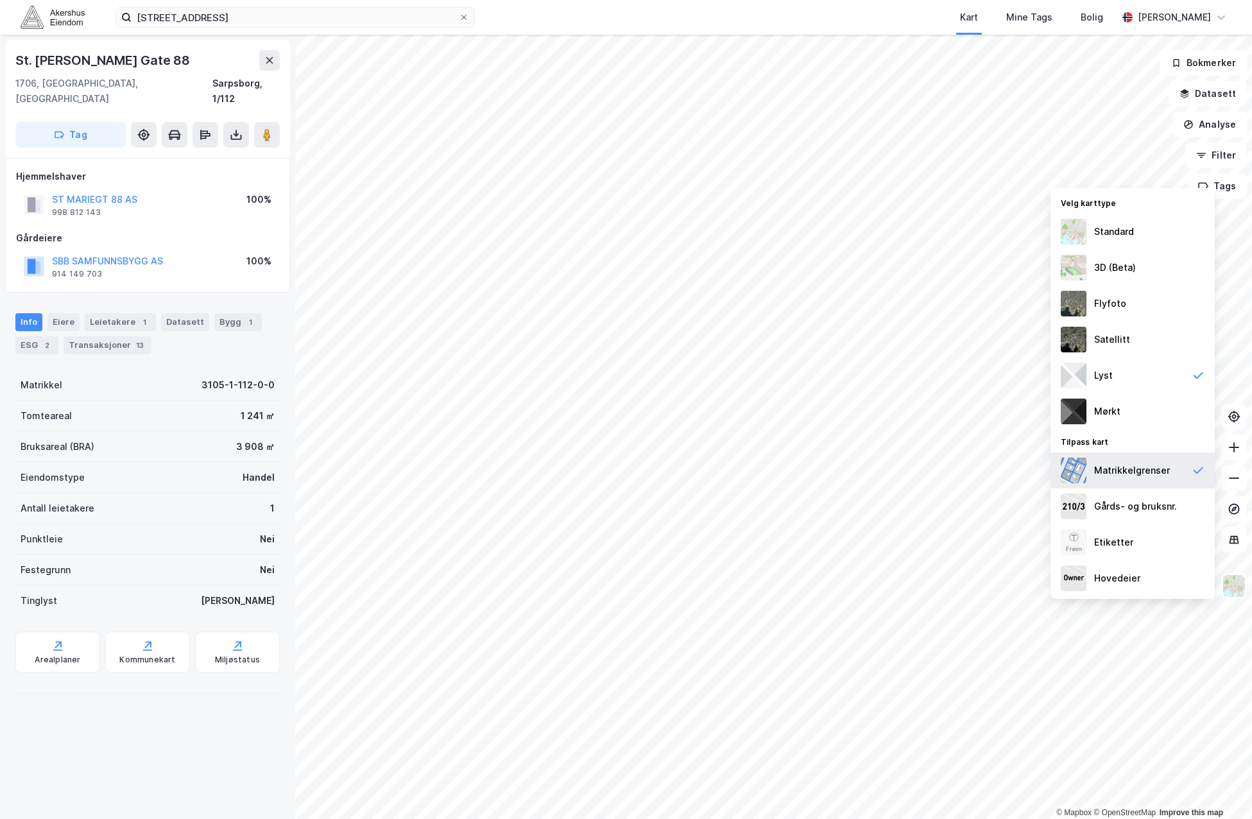
click at [935, 469] on div "Matrikkelgrenser" at bounding box center [1133, 470] width 76 height 15
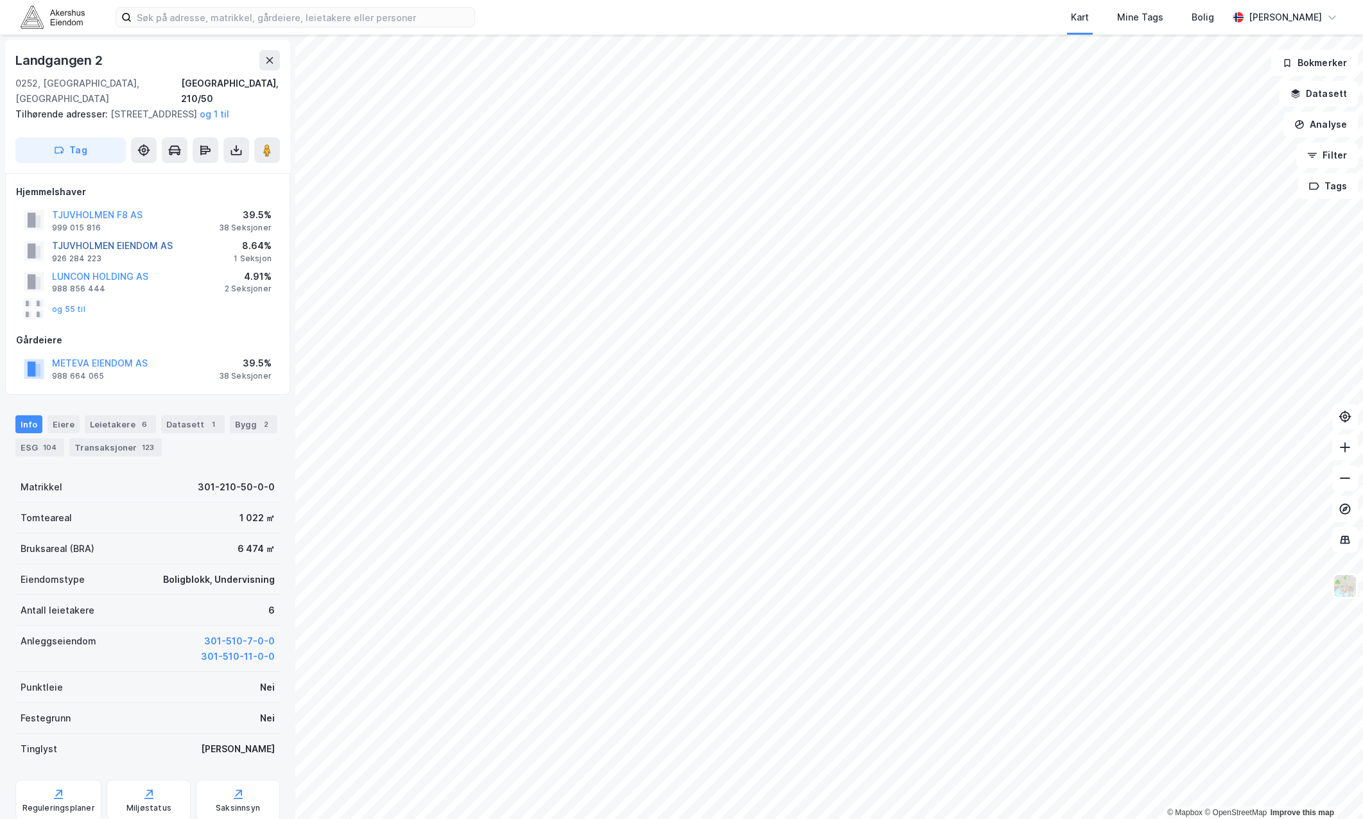
click at [0, 0] on button "TJUVHOLMEN EIENDOM AS" at bounding box center [0, 0] width 0 height 0
click at [0, 0] on button "TJUVHOLMEN F8 AS" at bounding box center [0, 0] width 0 height 0
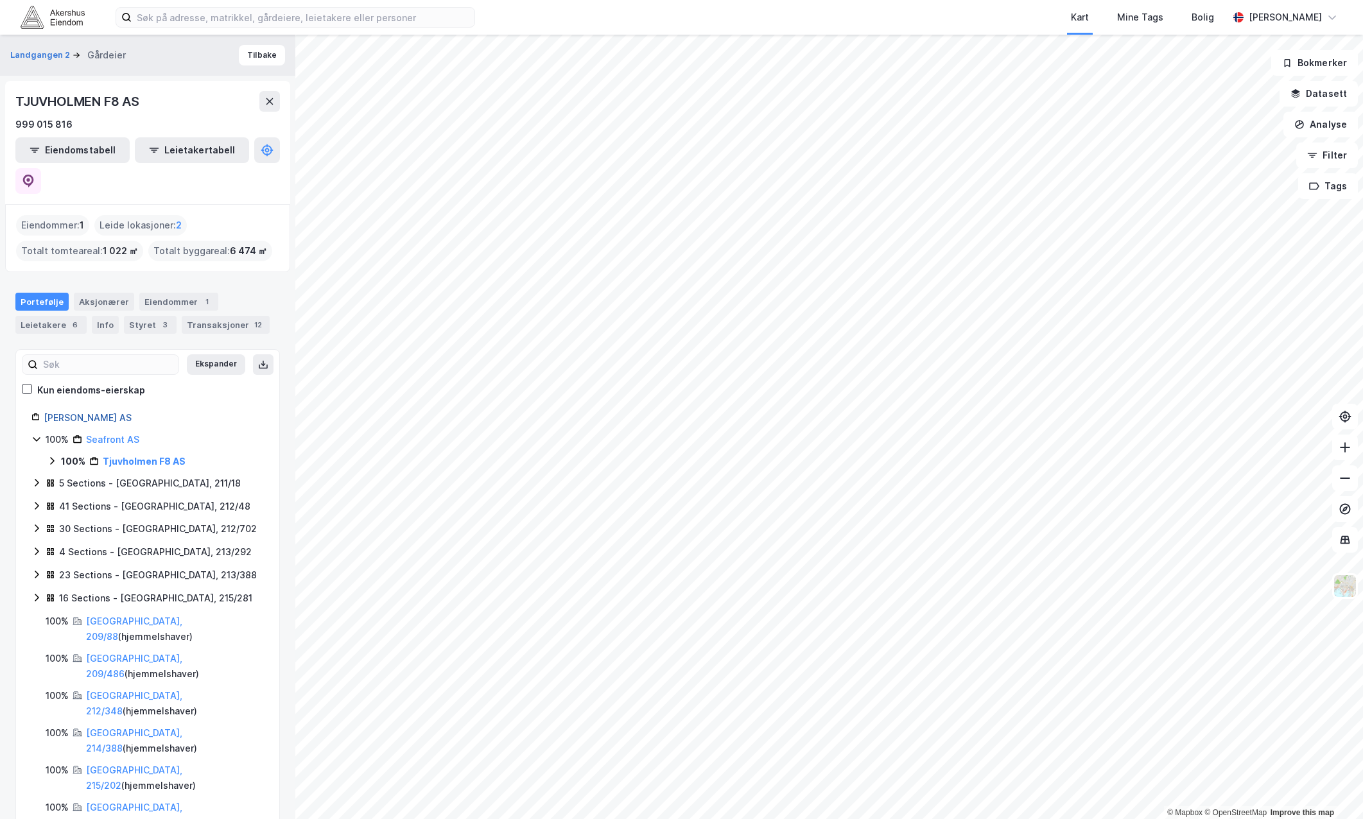
drag, startPoint x: 169, startPoint y: 390, endPoint x: 48, endPoint y: 390, distance: 122.0
click at [48, 410] on div "Meteva Eiendom AS" at bounding box center [154, 417] width 220 height 15
copy link "Meteva Eiendom AS"
drag, startPoint x: 157, startPoint y: 406, endPoint x: 83, endPoint y: 414, distance: 74.2
click at [83, 432] on div "100% Seafront AS" at bounding box center [155, 439] width 218 height 15
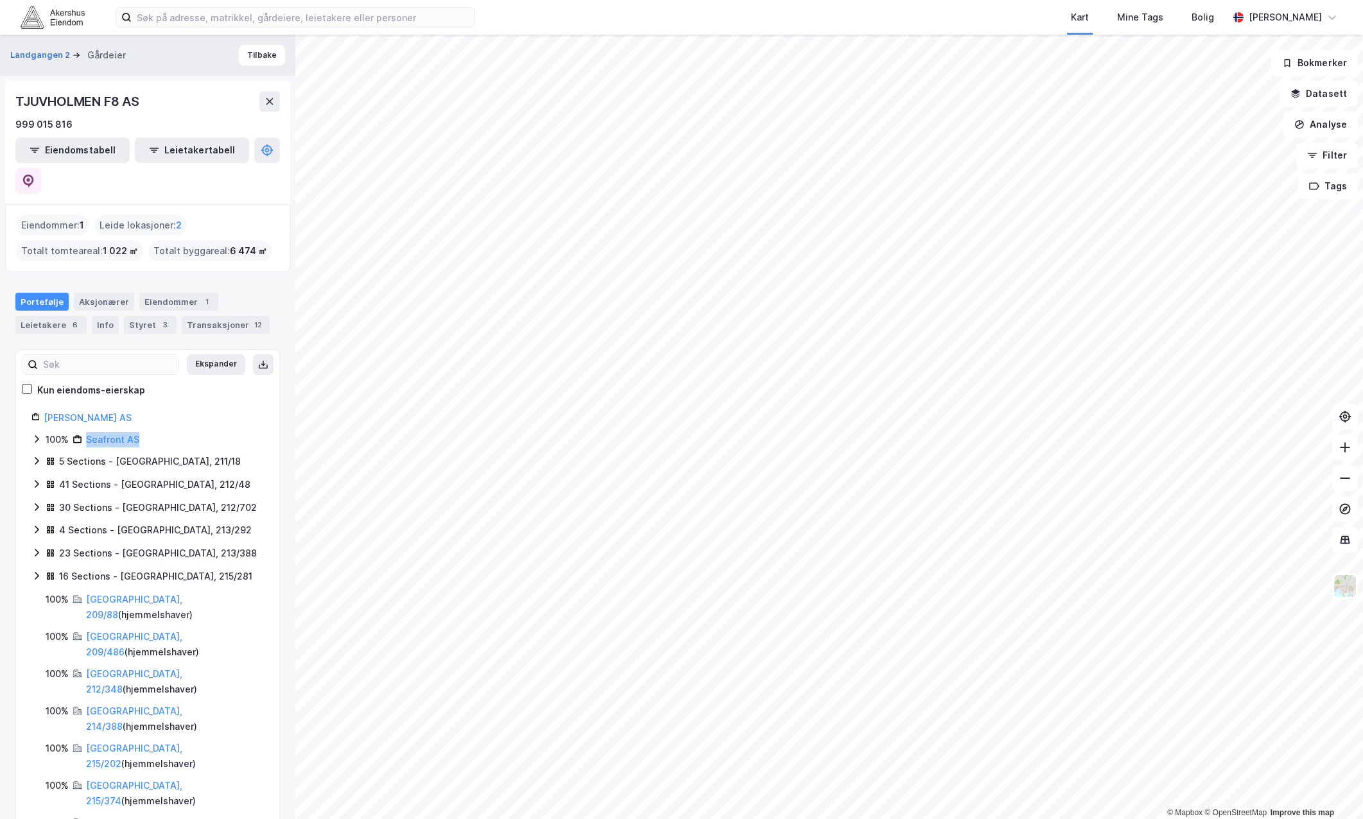
copy link "Seafront AS"
